Goal: Navigation & Orientation: Find specific page/section

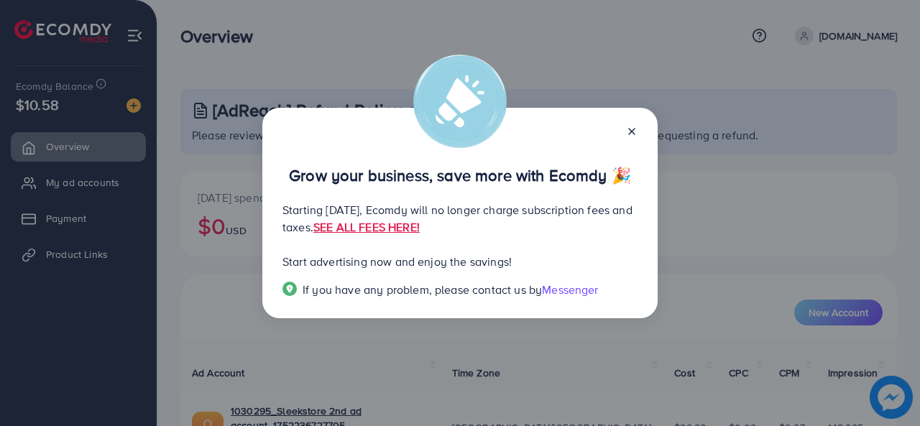
click at [633, 129] on line at bounding box center [632, 132] width 6 height 6
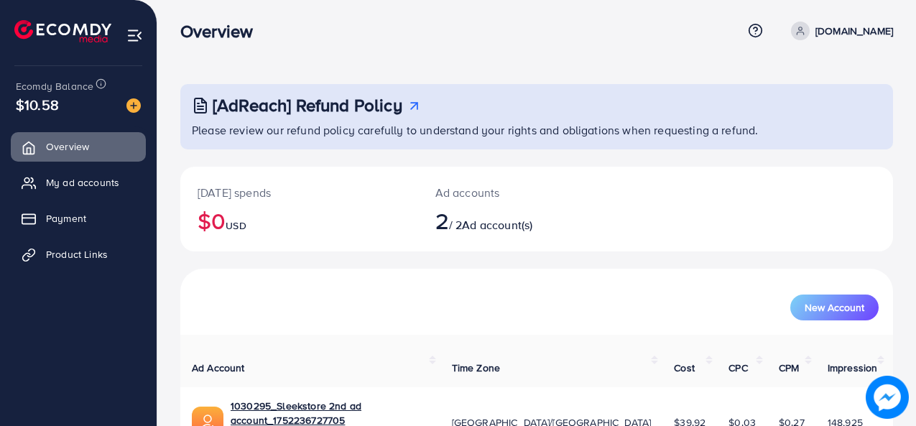
scroll to position [6, 0]
click at [69, 217] on span "Payment" at bounding box center [70, 218] width 40 height 14
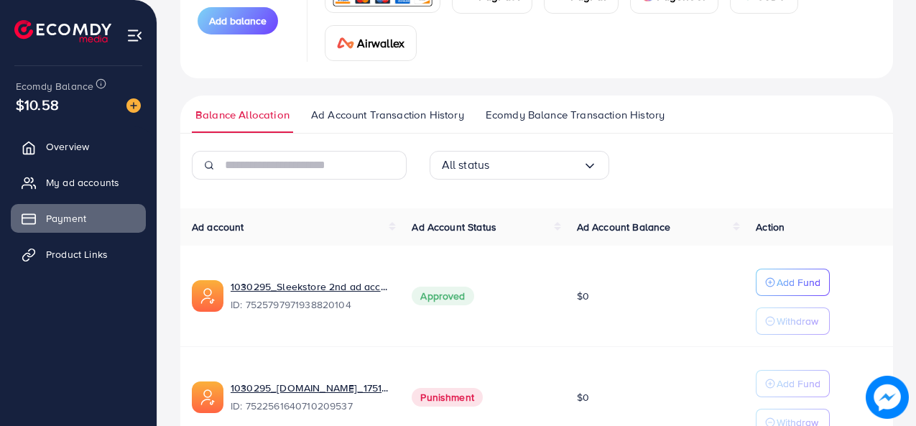
scroll to position [323, 0]
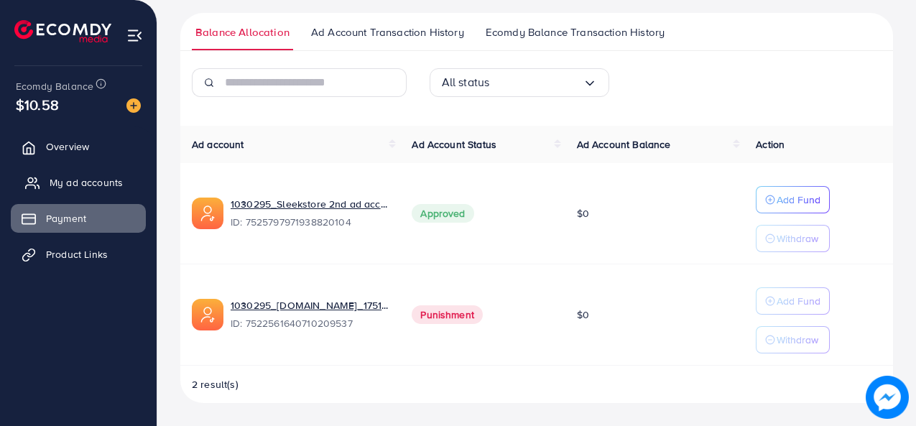
click at [112, 183] on span "My ad accounts" at bounding box center [86, 182] width 73 height 14
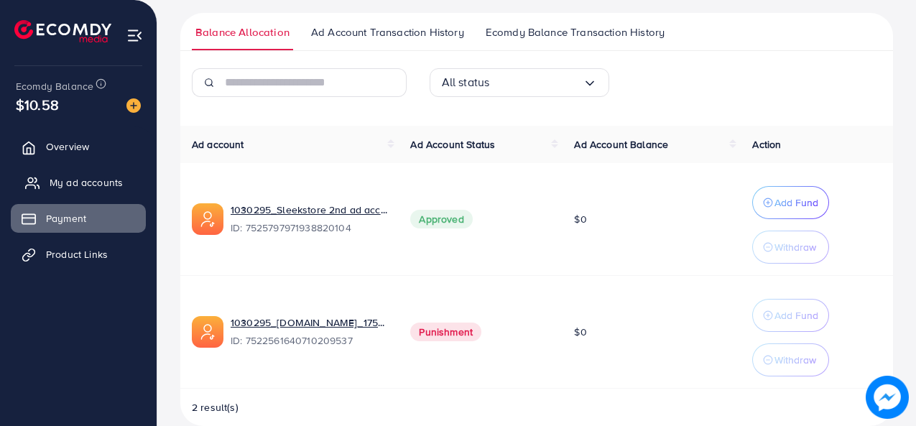
click at [78, 172] on link "My ad accounts" at bounding box center [78, 182] width 135 height 29
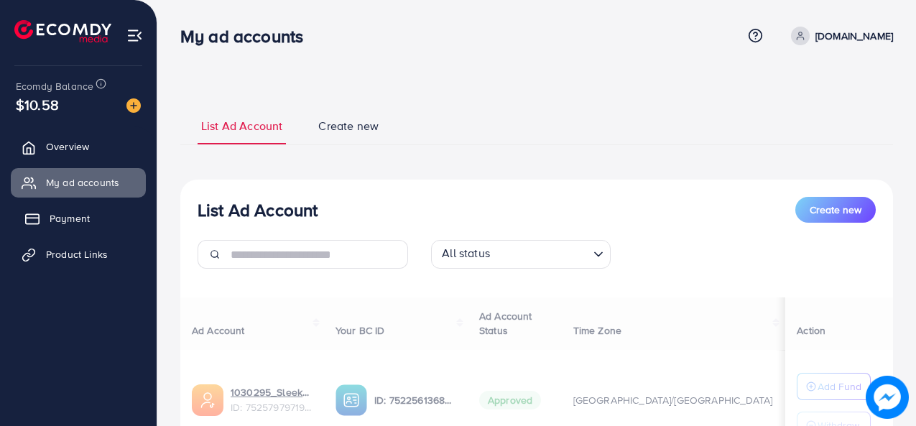
click at [106, 227] on link "Payment" at bounding box center [78, 218] width 135 height 29
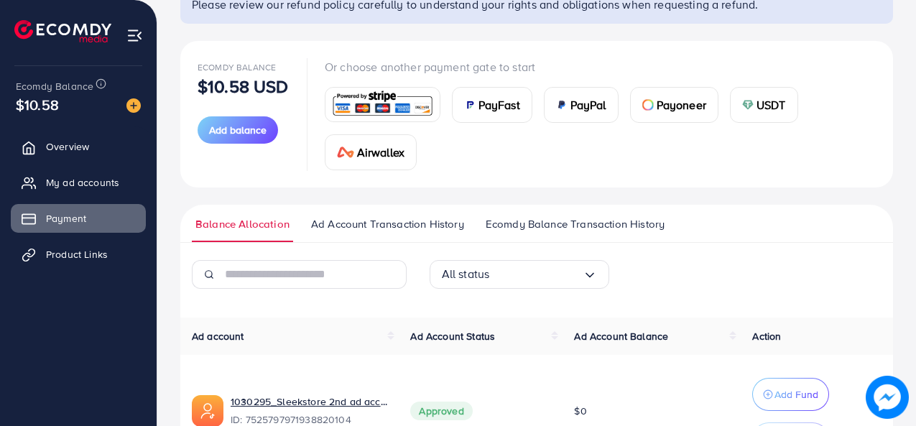
scroll to position [346, 0]
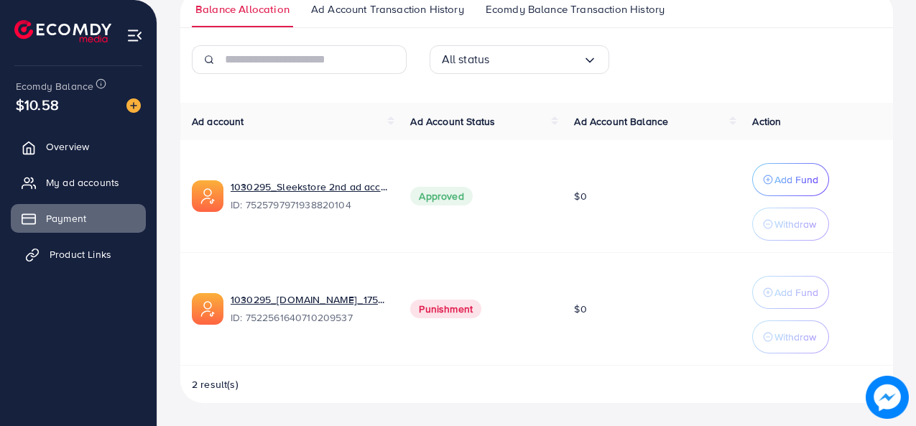
click at [78, 261] on span "Product Links" at bounding box center [81, 254] width 62 height 14
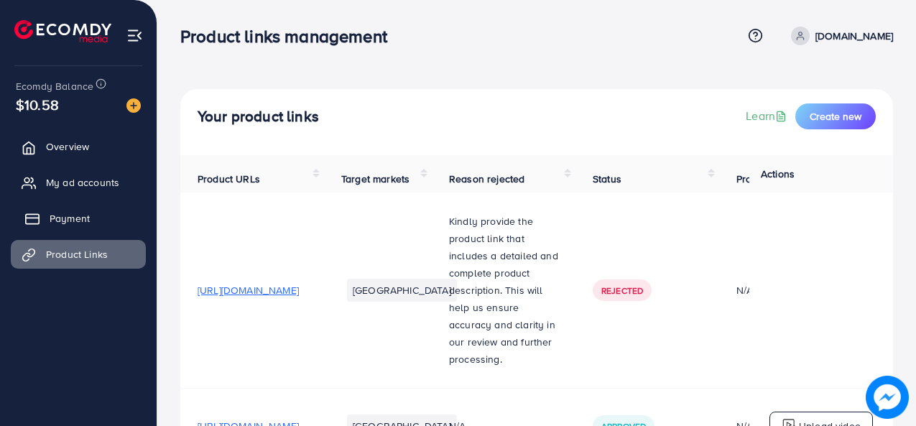
click at [55, 225] on span "Payment" at bounding box center [70, 218] width 40 height 14
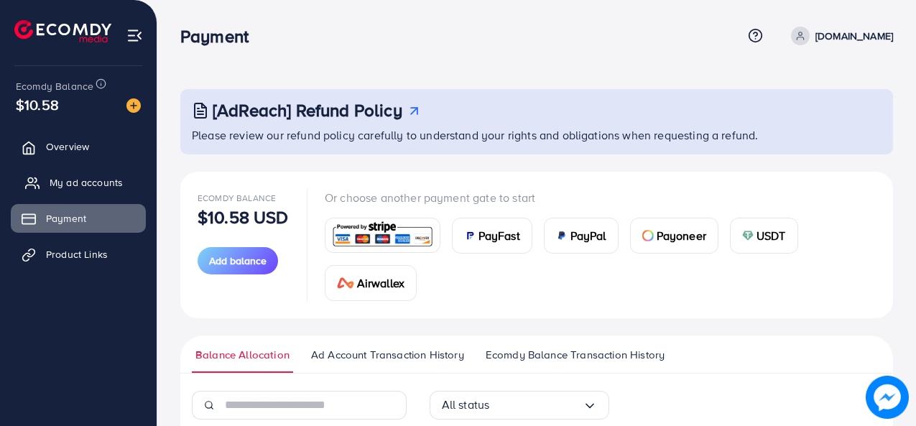
click at [51, 180] on span "My ad accounts" at bounding box center [86, 182] width 73 height 14
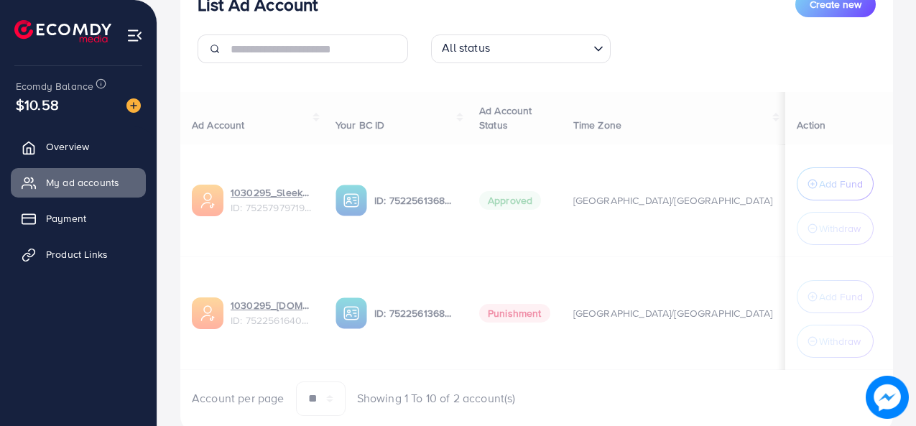
scroll to position [246, 0]
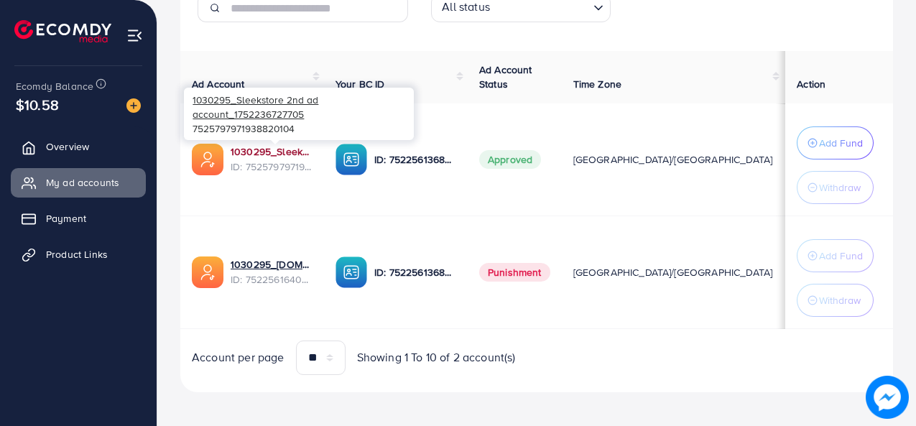
click at [244, 154] on link "1030295_Sleekstore 2nd ad account_1752236727705" at bounding box center [272, 151] width 82 height 14
